Goal: Information Seeking & Learning: Learn about a topic

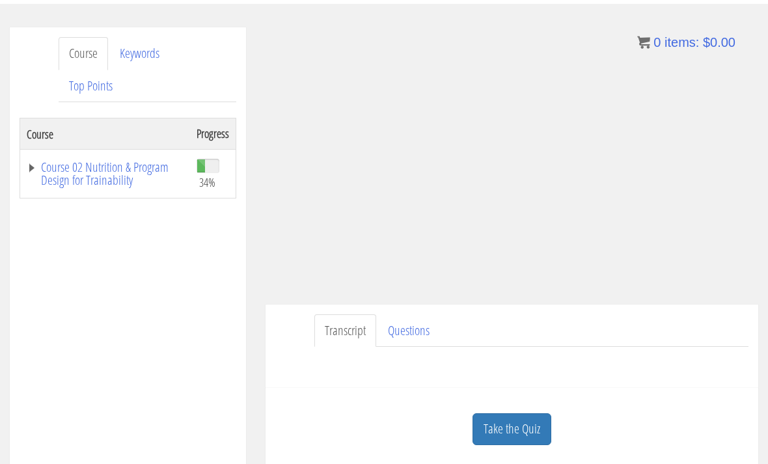
scroll to position [158, 0]
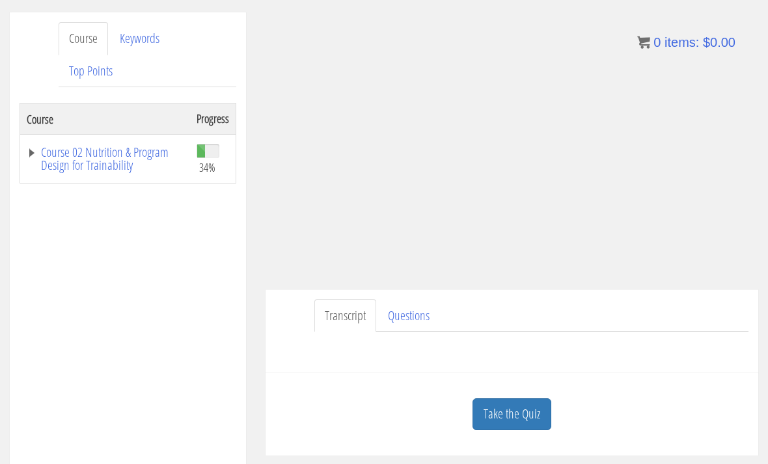
click at [517, 412] on link "Take the Quiz" at bounding box center [511, 414] width 79 height 32
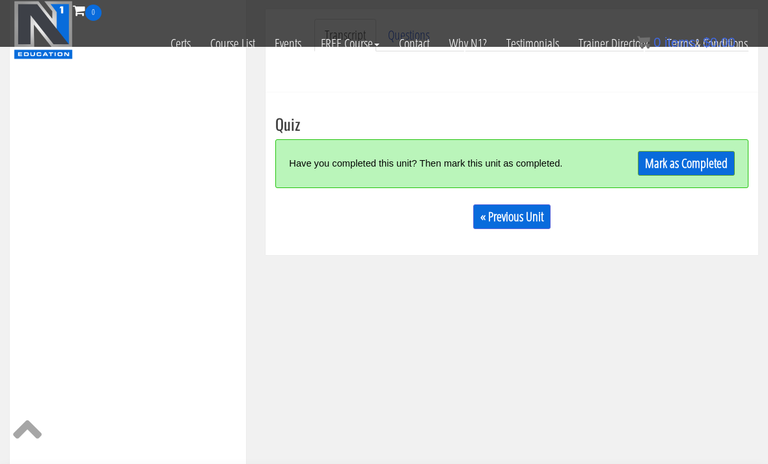
scroll to position [367, 0]
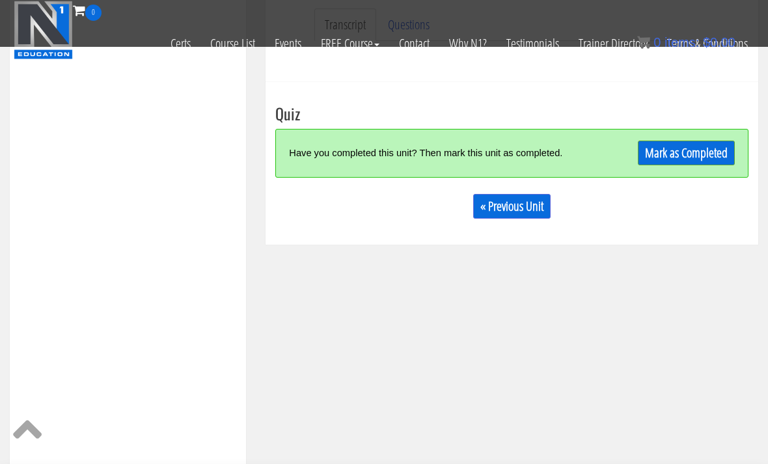
click at [707, 149] on link "Mark as Completed" at bounding box center [686, 153] width 97 height 25
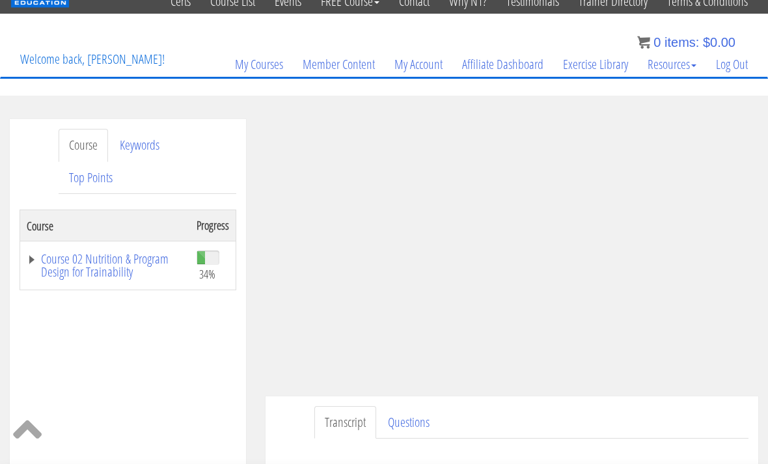
scroll to position [0, 0]
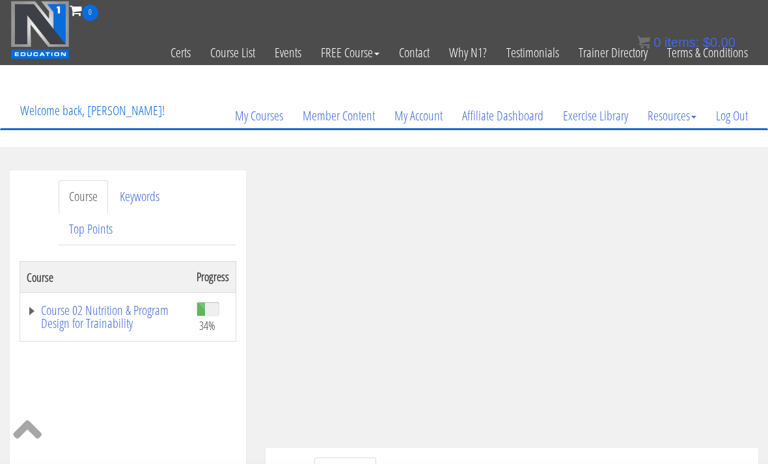
click at [736, 118] on link "Log Out" at bounding box center [731, 116] width 51 height 62
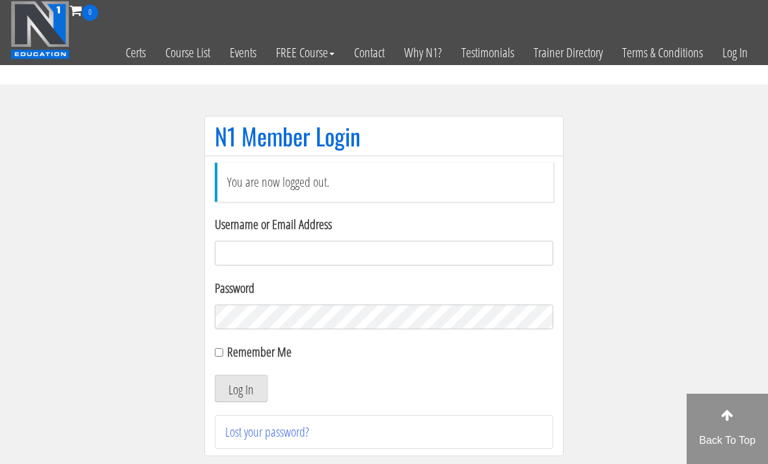
scroll to position [137, 0]
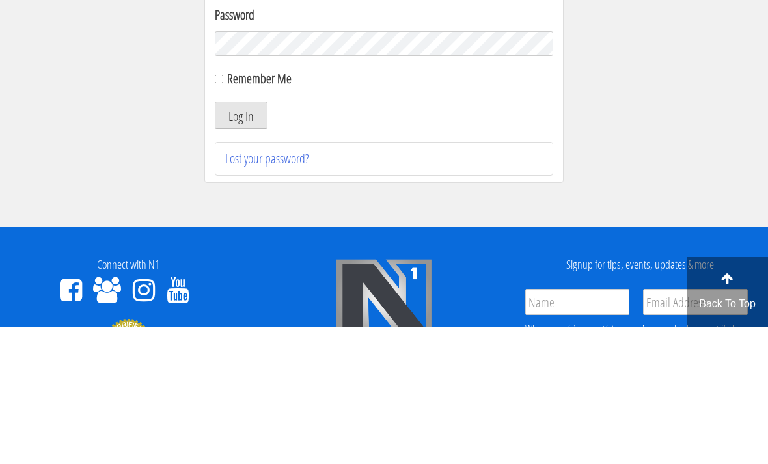
type input "[EMAIL_ADDRESS][DOMAIN_NAME]"
click at [241, 252] on button "Log In" at bounding box center [241, 251] width 53 height 27
click at [251, 255] on button "Log In" at bounding box center [241, 251] width 53 height 27
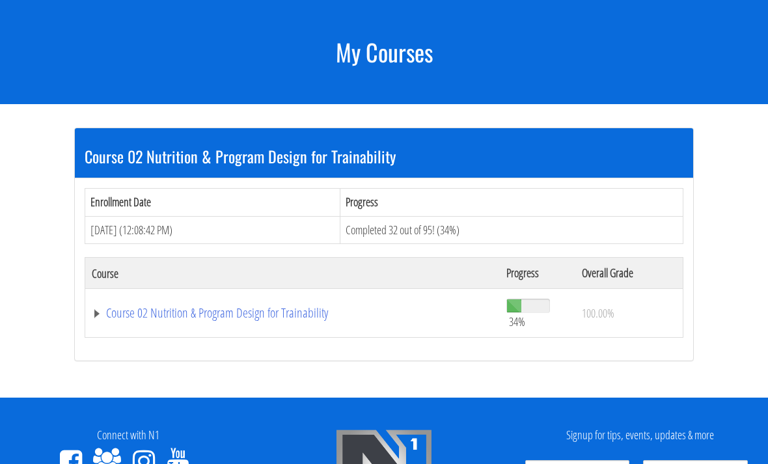
scroll to position [173, 0]
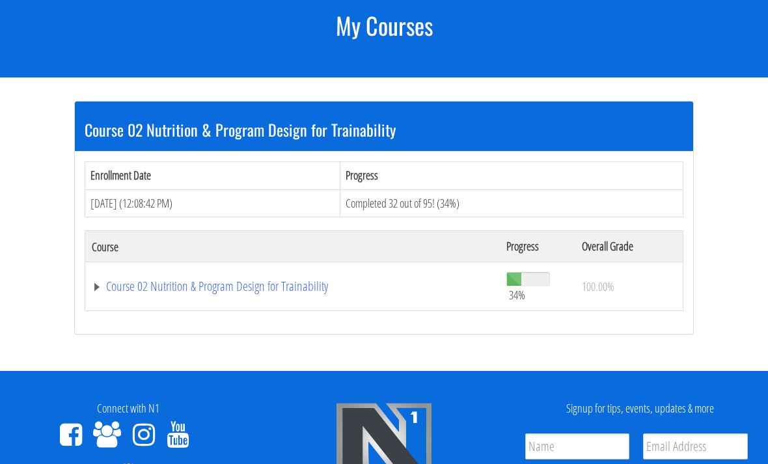
click at [308, 286] on link "Course 02 Nutrition & Program Design for Trainability" at bounding box center [292, 286] width 401 height 13
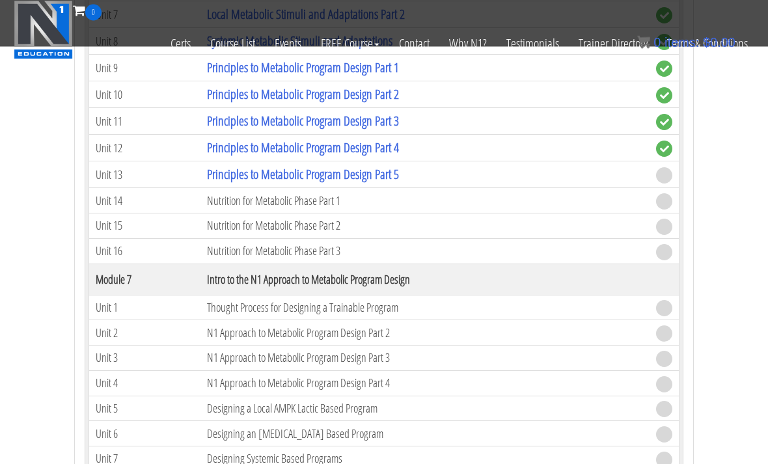
scroll to position [1311, 0]
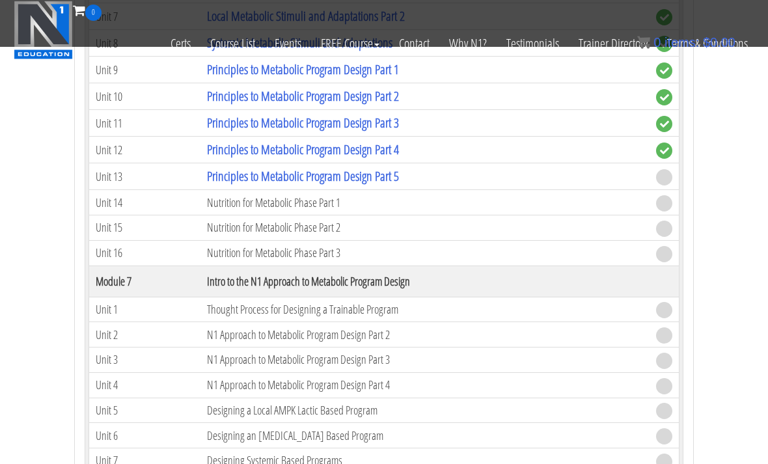
click at [399, 178] on link "Principles to Metabolic Program Design Part 5" at bounding box center [303, 176] width 192 height 18
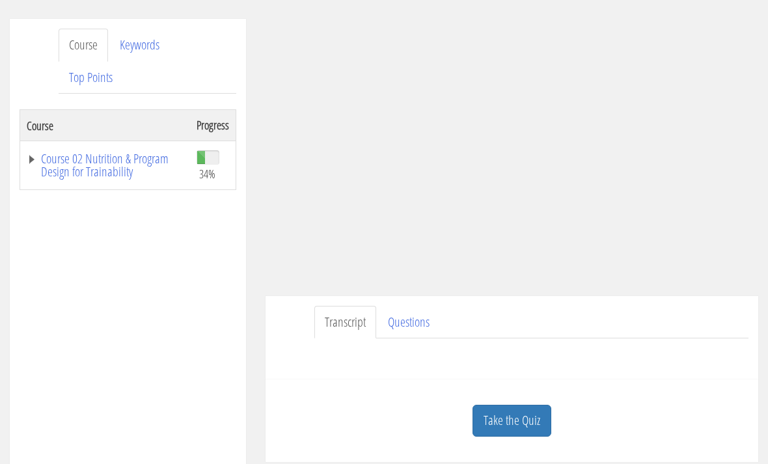
scroll to position [154, 0]
click at [532, 418] on link "Take the Quiz" at bounding box center [511, 418] width 79 height 32
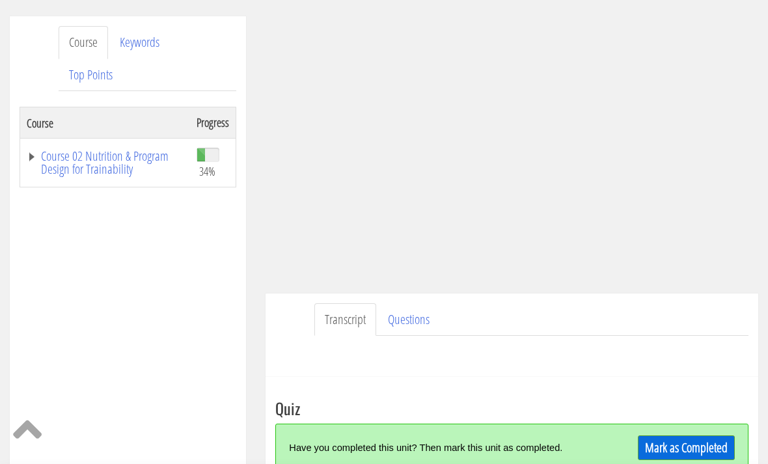
click at [657, 446] on link "Mark as Completed" at bounding box center [686, 447] width 97 height 25
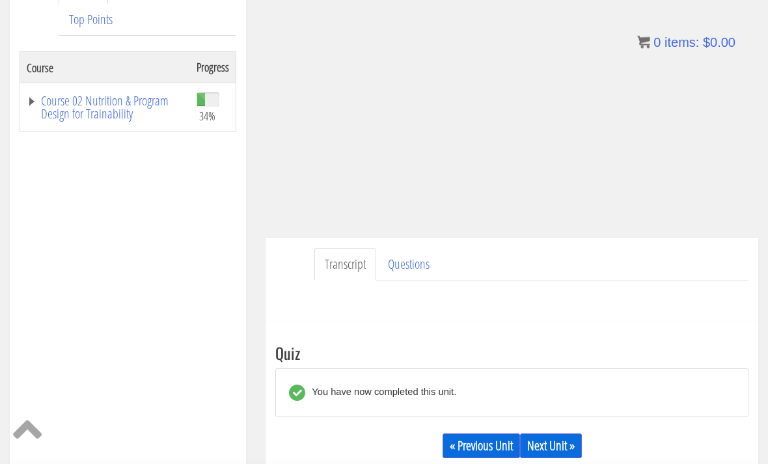
scroll to position [209, 0]
click at [567, 447] on link "Next Unit »" at bounding box center [551, 445] width 62 height 25
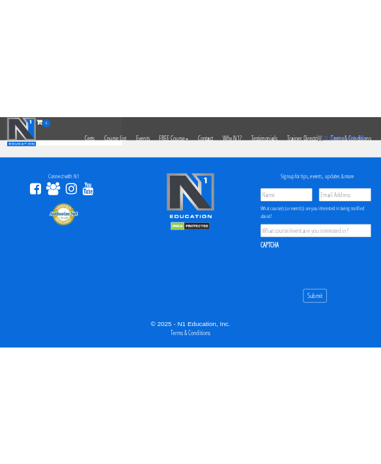
scroll to position [1366, 0]
